Goal: Task Accomplishment & Management: Use online tool/utility

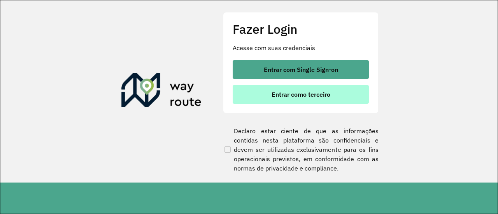
drag, startPoint x: 322, startPoint y: 96, endPoint x: 332, endPoint y: 93, distance: 10.9
click at [322, 96] on span "Entrar como terceiro" at bounding box center [301, 94] width 59 height 6
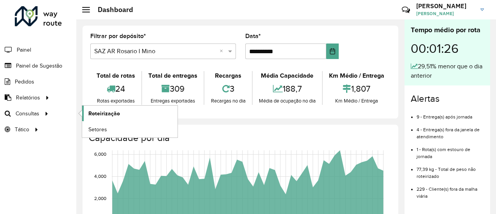
click at [104, 112] on span "Roteirização" at bounding box center [104, 114] width 32 height 8
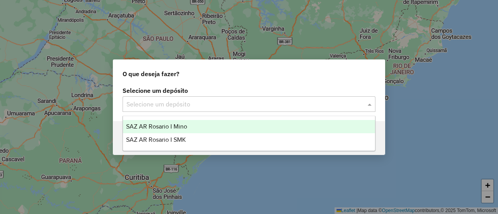
click at [372, 104] on span at bounding box center [371, 104] width 10 height 9
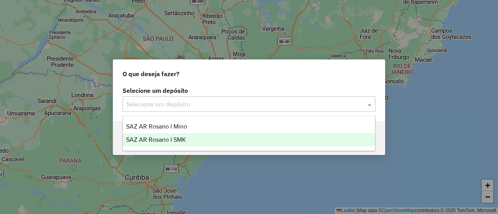
click at [174, 140] on span "SAZ AR Rosario I SMK" at bounding box center [156, 140] width 60 height 7
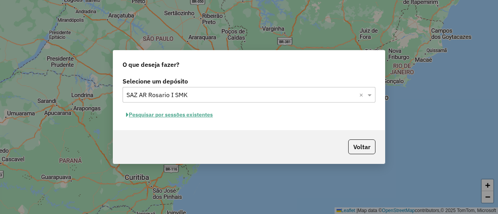
click at [198, 113] on button "Pesquisar por sessões existentes" at bounding box center [170, 115] width 94 height 12
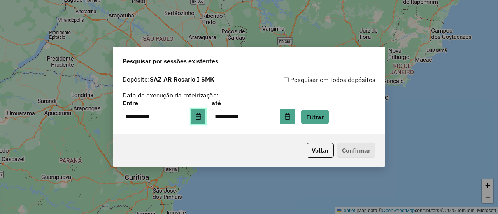
click at [201, 114] on icon "Choose Date" at bounding box center [198, 117] width 5 height 6
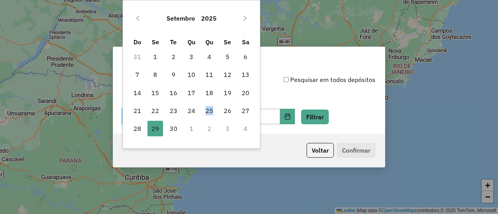
click at [203, 114] on span "25" at bounding box center [210, 111] width 16 height 16
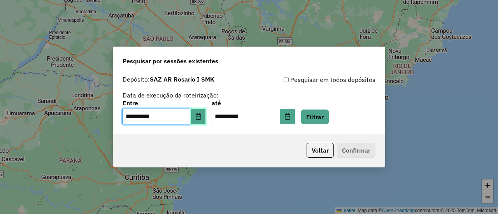
click at [201, 115] on icon "Choose Date" at bounding box center [198, 117] width 5 height 6
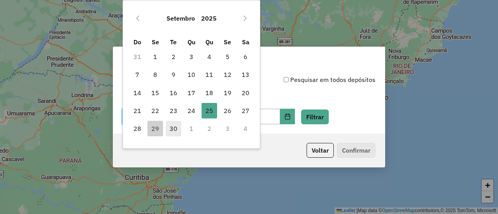
click at [172, 131] on span "30" at bounding box center [174, 129] width 16 height 16
type input "**********"
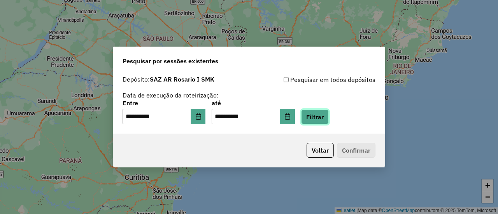
click at [324, 116] on button "Filtrar" at bounding box center [315, 117] width 28 height 15
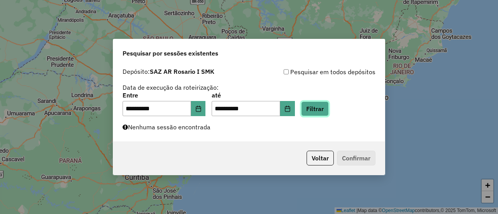
click at [326, 110] on button "Filtrar" at bounding box center [315, 109] width 28 height 15
